Goal: Check status

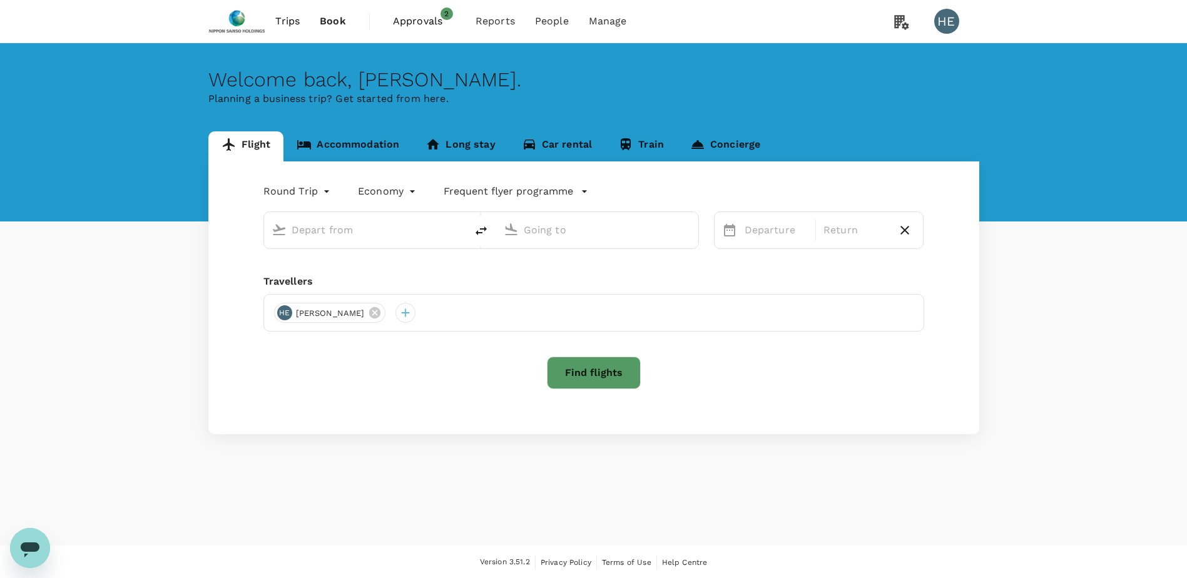
click at [430, 25] on span "Approvals" at bounding box center [424, 21] width 63 height 15
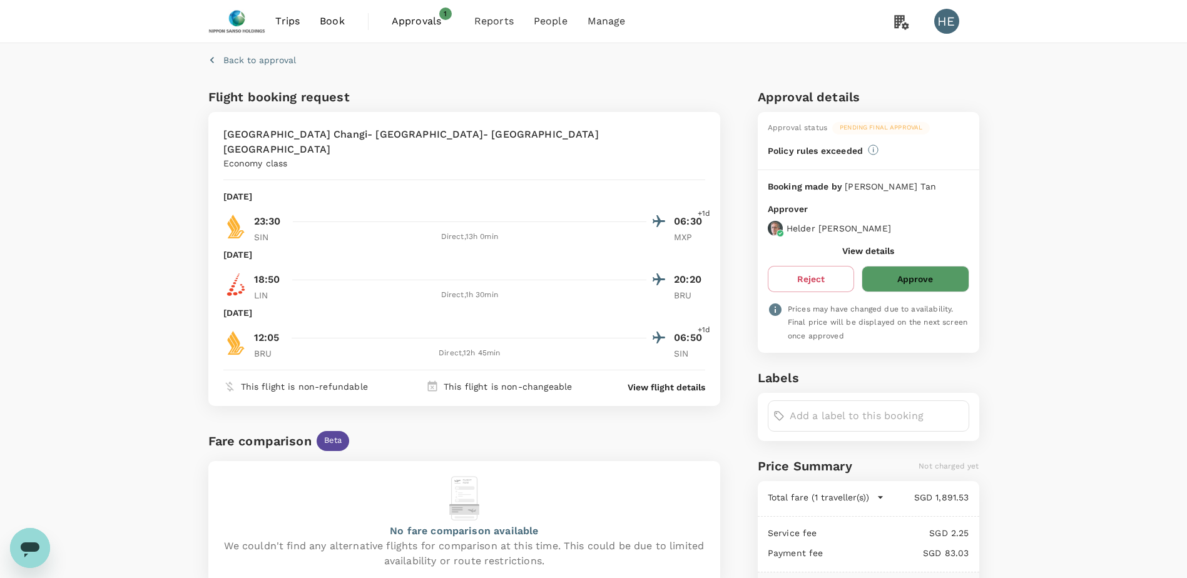
click at [659, 381] on p "View flight details" at bounding box center [666, 387] width 78 height 13
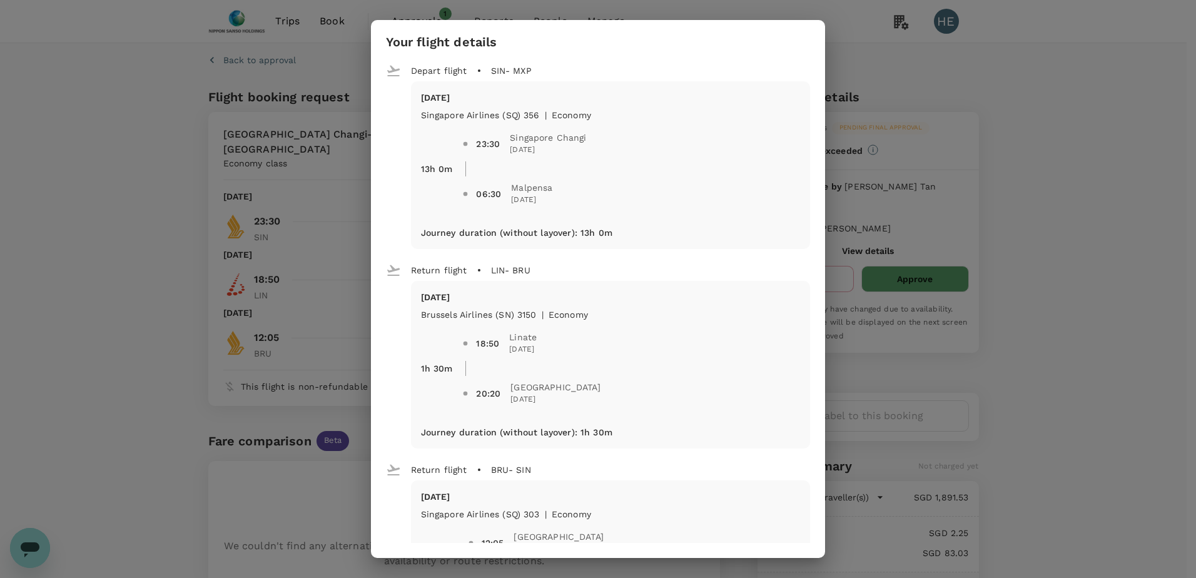
click at [1137, 91] on div "Your flight details Depart flight SIN - MXP [DATE] Singapore Airlines (SQ) 356 …" at bounding box center [598, 289] width 1196 height 578
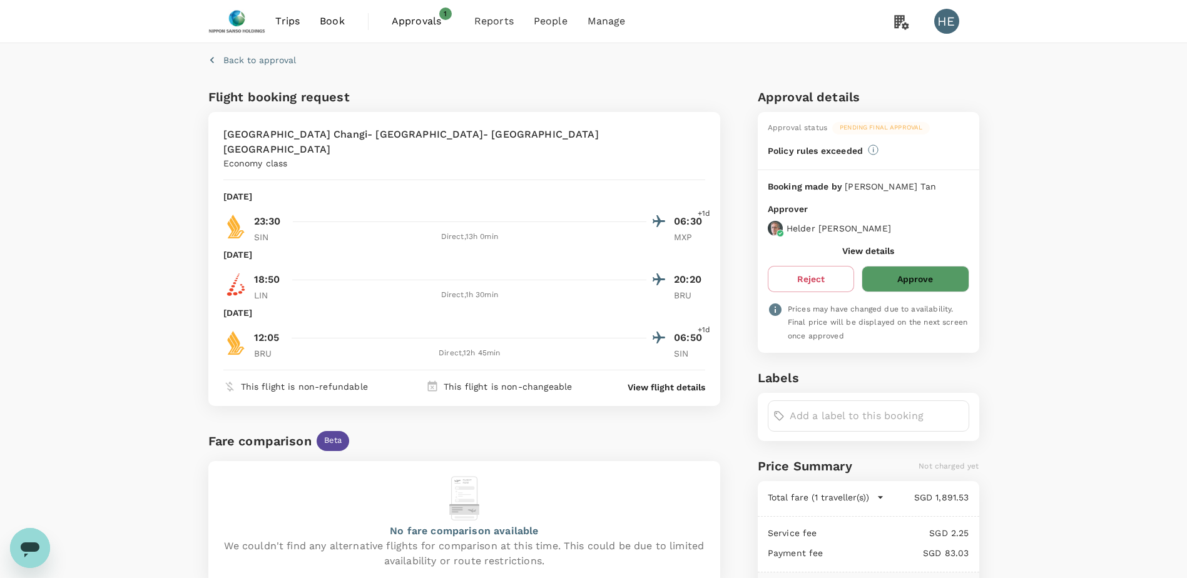
click at [673, 381] on p "View flight details" at bounding box center [666, 387] width 78 height 13
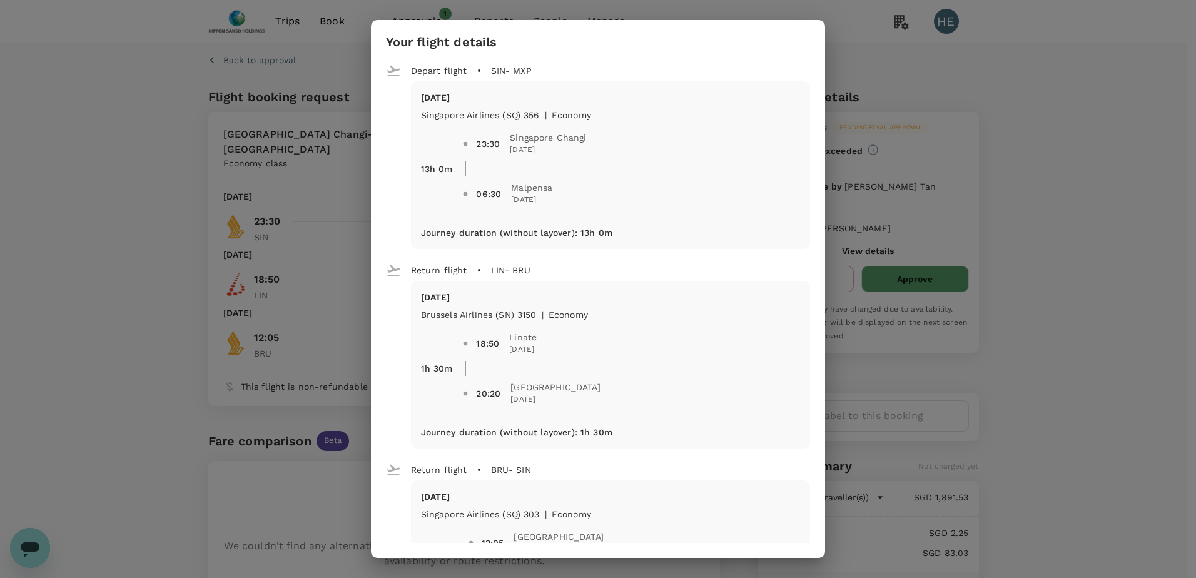
click at [987, 77] on div "Your flight details Depart flight SIN - MXP [DATE] Singapore Airlines (SQ) 356 …" at bounding box center [598, 289] width 1196 height 578
